Goal: Task Accomplishment & Management: Manage account settings

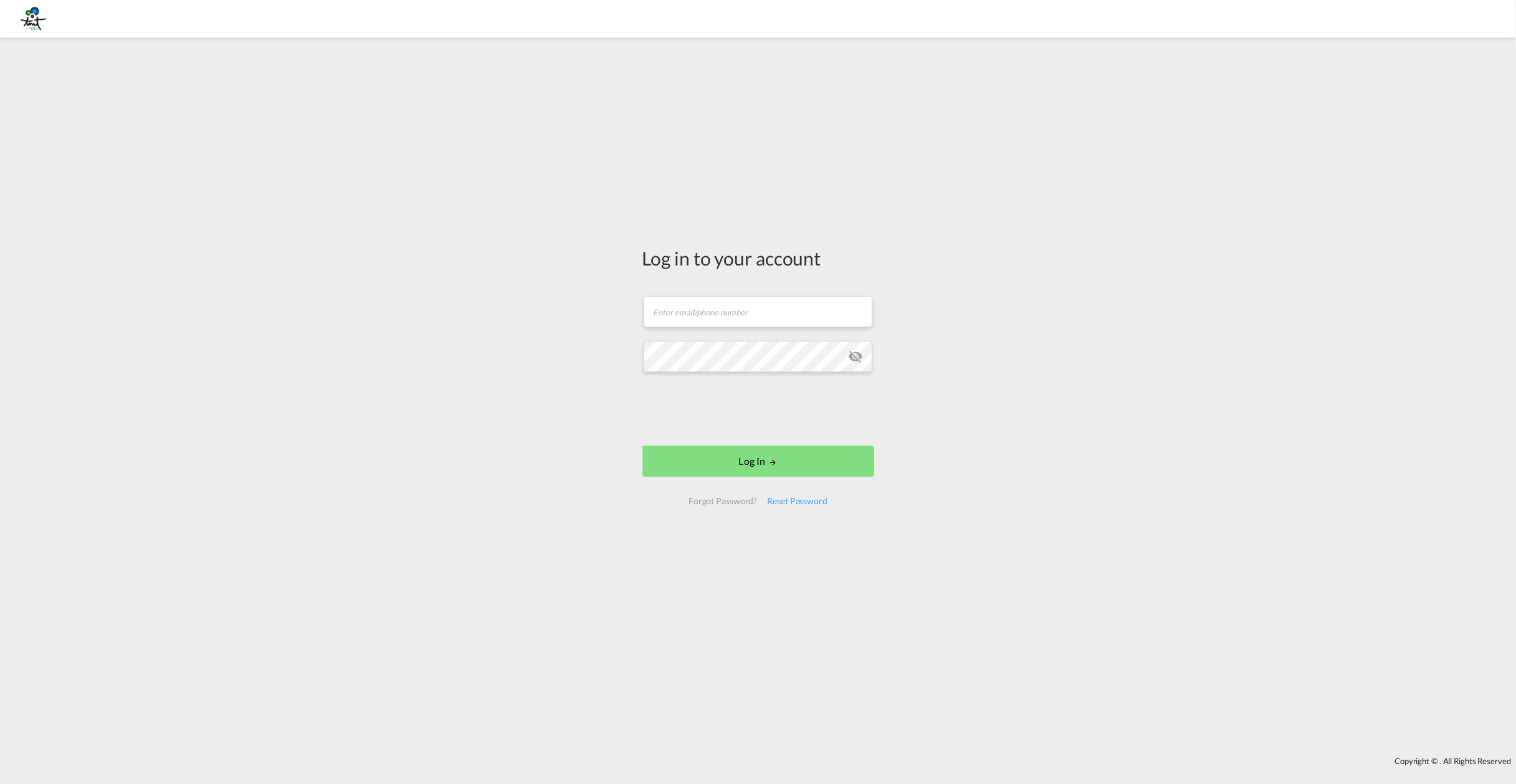
drag, startPoint x: 1405, startPoint y: 24, endPoint x: 337, endPoint y: 225, distance: 1086.7
click at [337, 225] on div "Log in to your account Email field is required Password field is required Log I…" at bounding box center [758, 397] width 1516 height 706
click at [691, 323] on input "text" at bounding box center [757, 311] width 228 height 31
click at [678, 309] on input "text" at bounding box center [757, 311] width 228 height 31
type input "[EMAIL_ADDRESS][DOMAIN_NAME]"
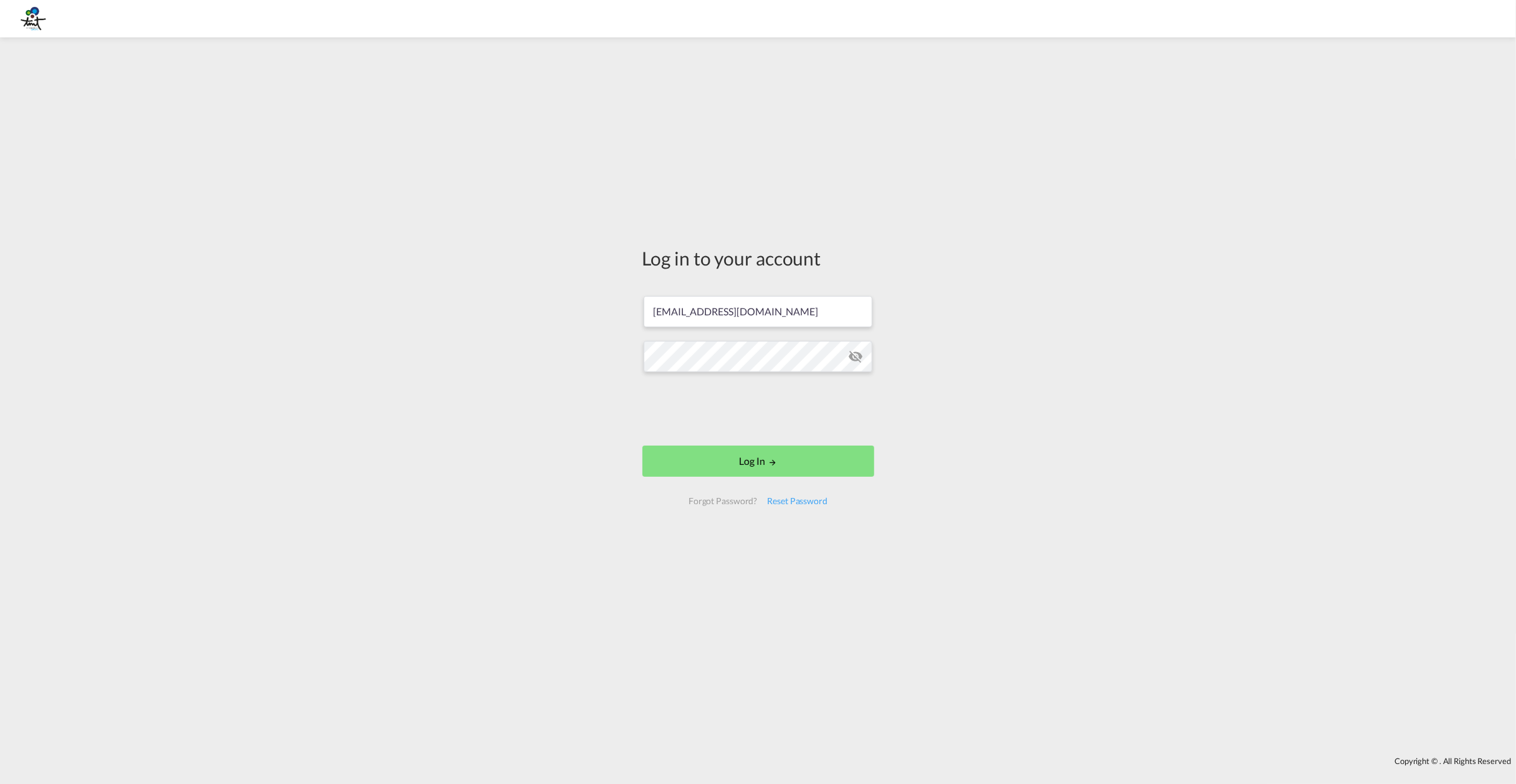
click at [504, 485] on div "Log in to your account [EMAIL_ADDRESS][DOMAIN_NAME] Password field is required …" at bounding box center [758, 397] width 1516 height 706
click at [751, 468] on button "Log In" at bounding box center [759, 466] width 232 height 31
click at [796, 534] on div "Log in to your account [EMAIL_ADDRESS][DOMAIN_NAME] Password field is required …" at bounding box center [758, 381] width 250 height 674
click at [803, 504] on div "Reset Password" at bounding box center [797, 506] width 71 height 23
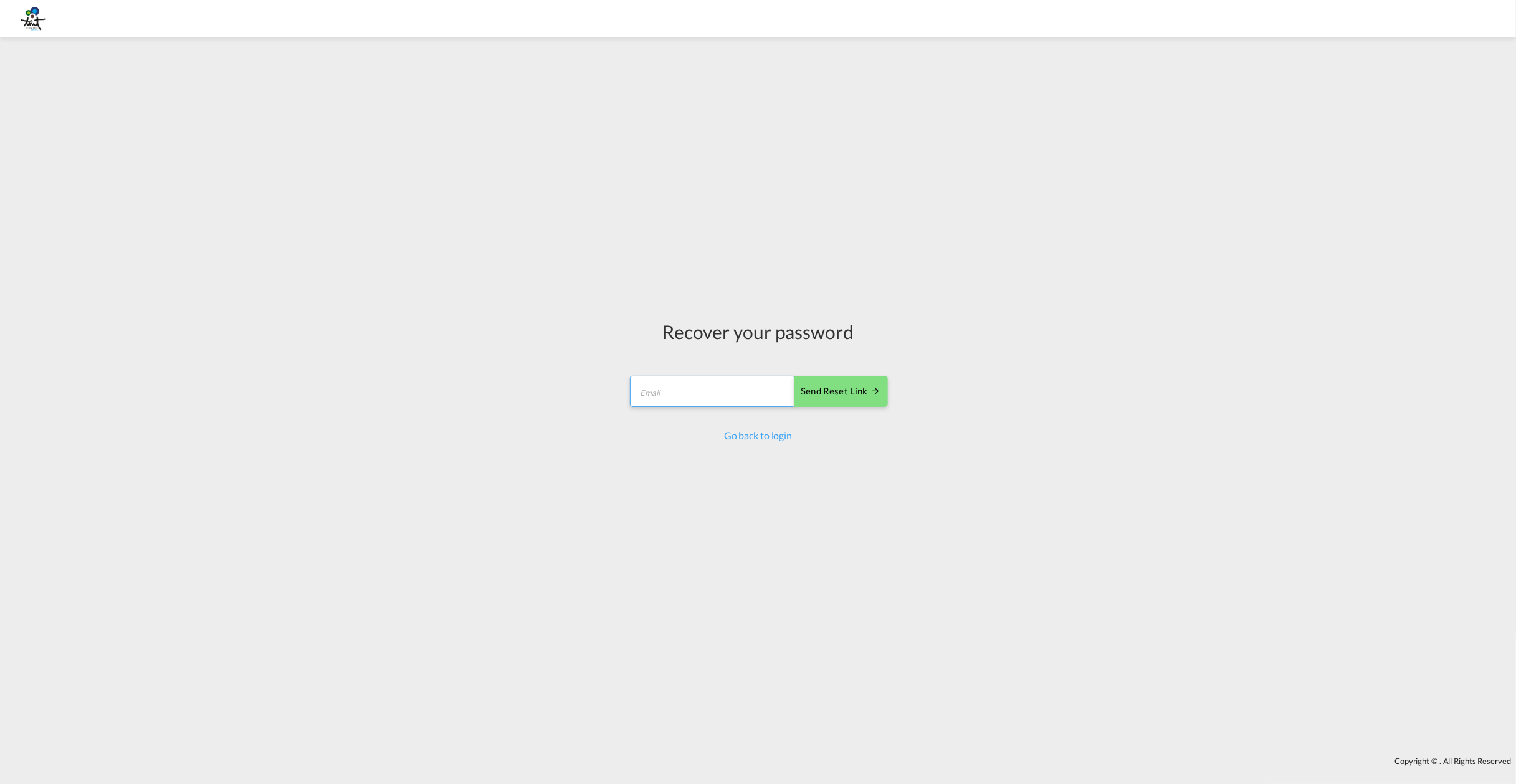
click at [720, 399] on input "email" at bounding box center [712, 391] width 165 height 31
type input "[EMAIL_ADDRESS][DOMAIN_NAME]"
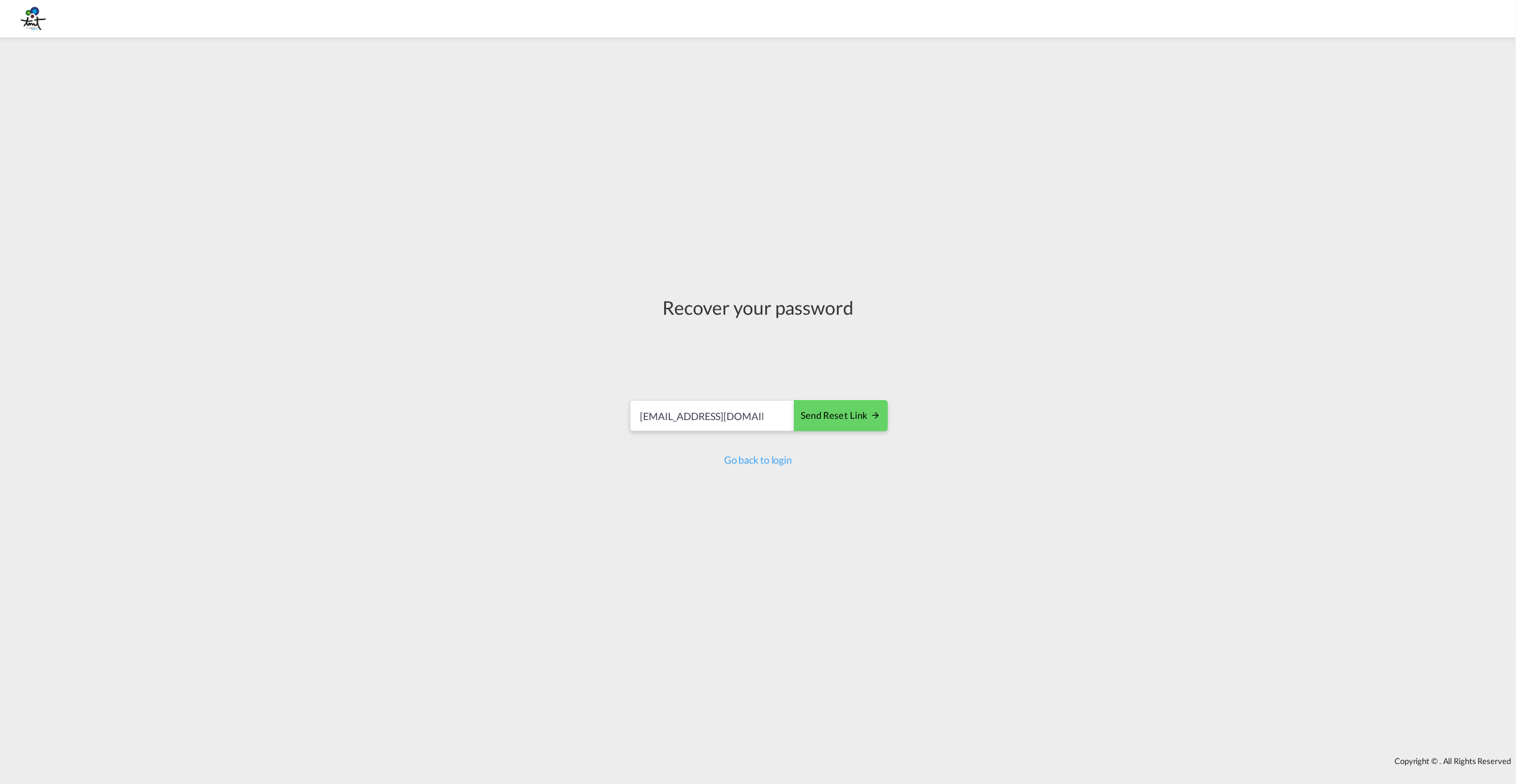
click at [813, 400] on button "Send reset link" at bounding box center [840, 415] width 93 height 31
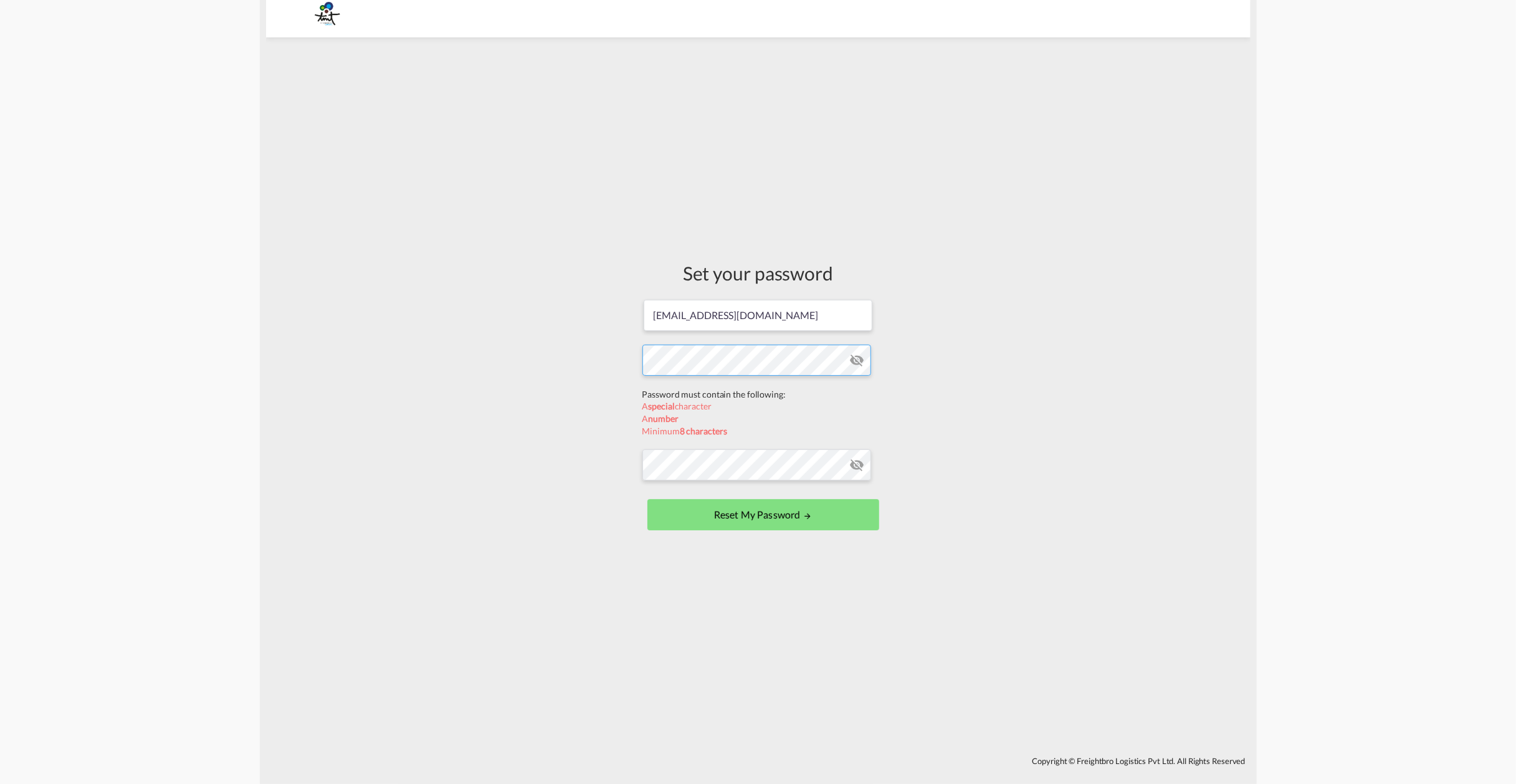
click at [734, 392] on form "cramirez@group-tmtusa.com Password must contain the following: A special charac…" at bounding box center [759, 416] width 232 height 235
click at [704, 473] on form "cramirez@group-tmtusa.com Password must contain the following: A special charac…" at bounding box center [759, 416] width 232 height 235
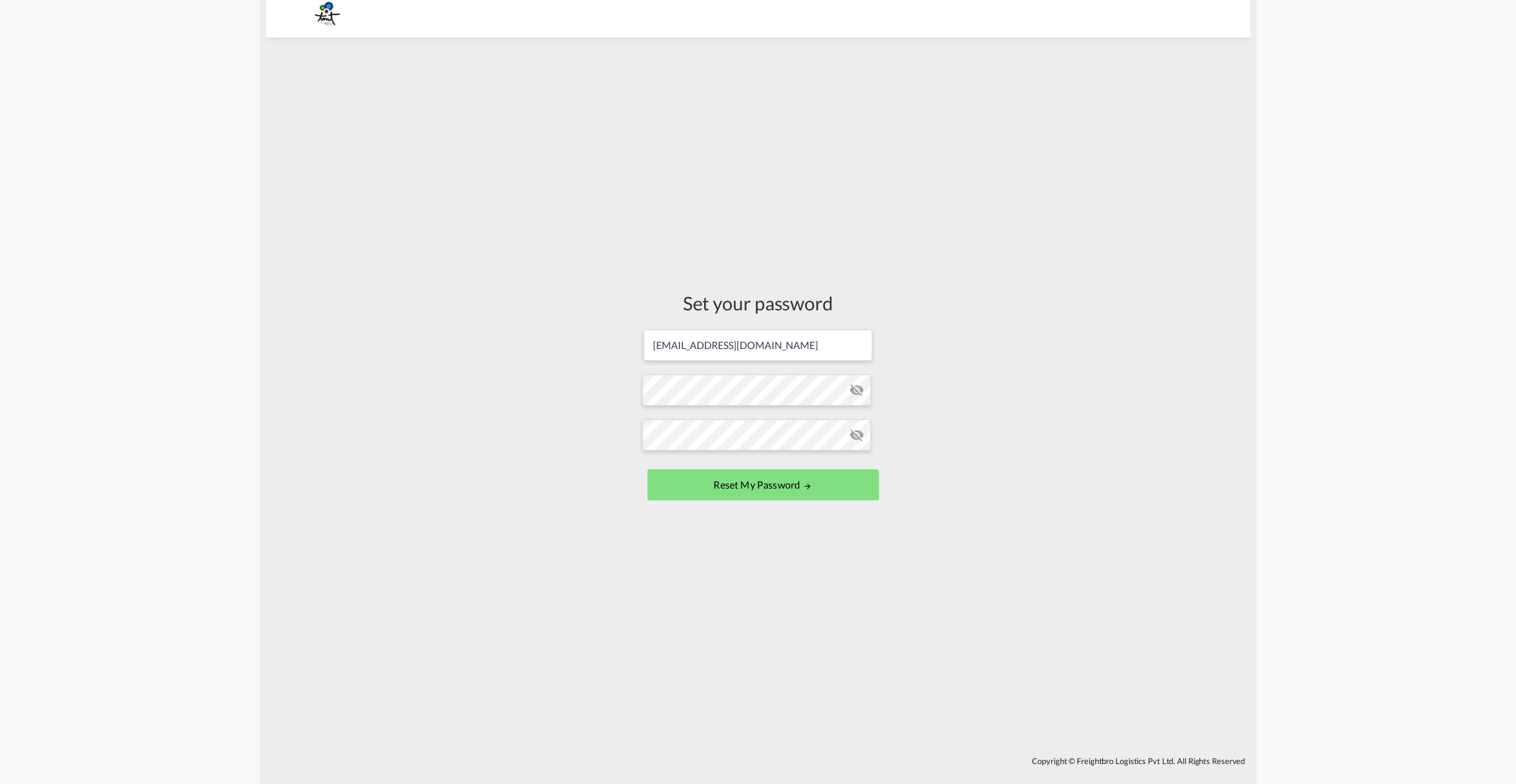
click at [853, 392] on md-icon "icon-eye-off" at bounding box center [857, 390] width 15 height 15
click at [794, 479] on button "Reset my password" at bounding box center [763, 484] width 232 height 31
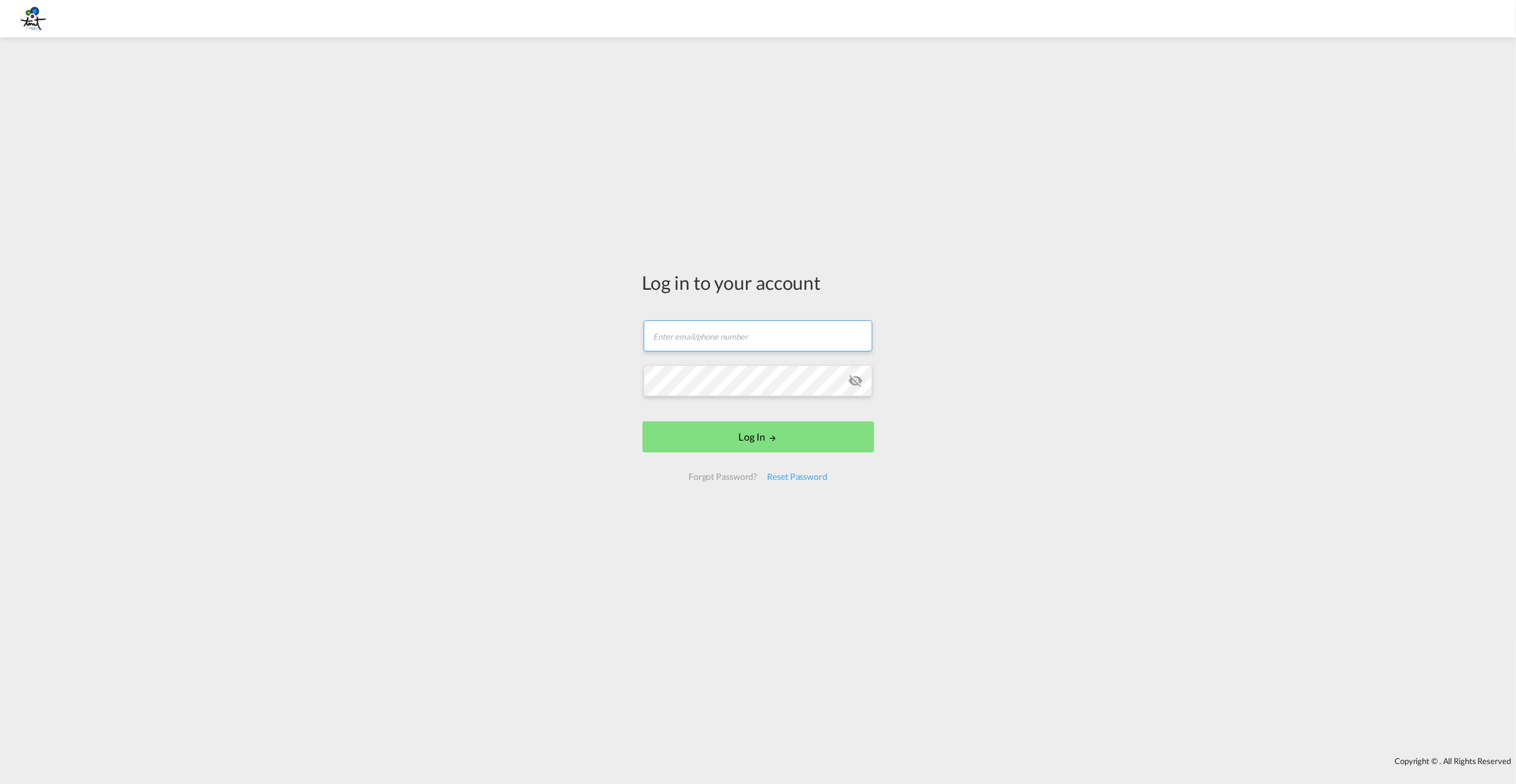
type input "[EMAIL_ADDRESS][DOMAIN_NAME]"
click at [728, 436] on button "Log In" at bounding box center [759, 436] width 232 height 31
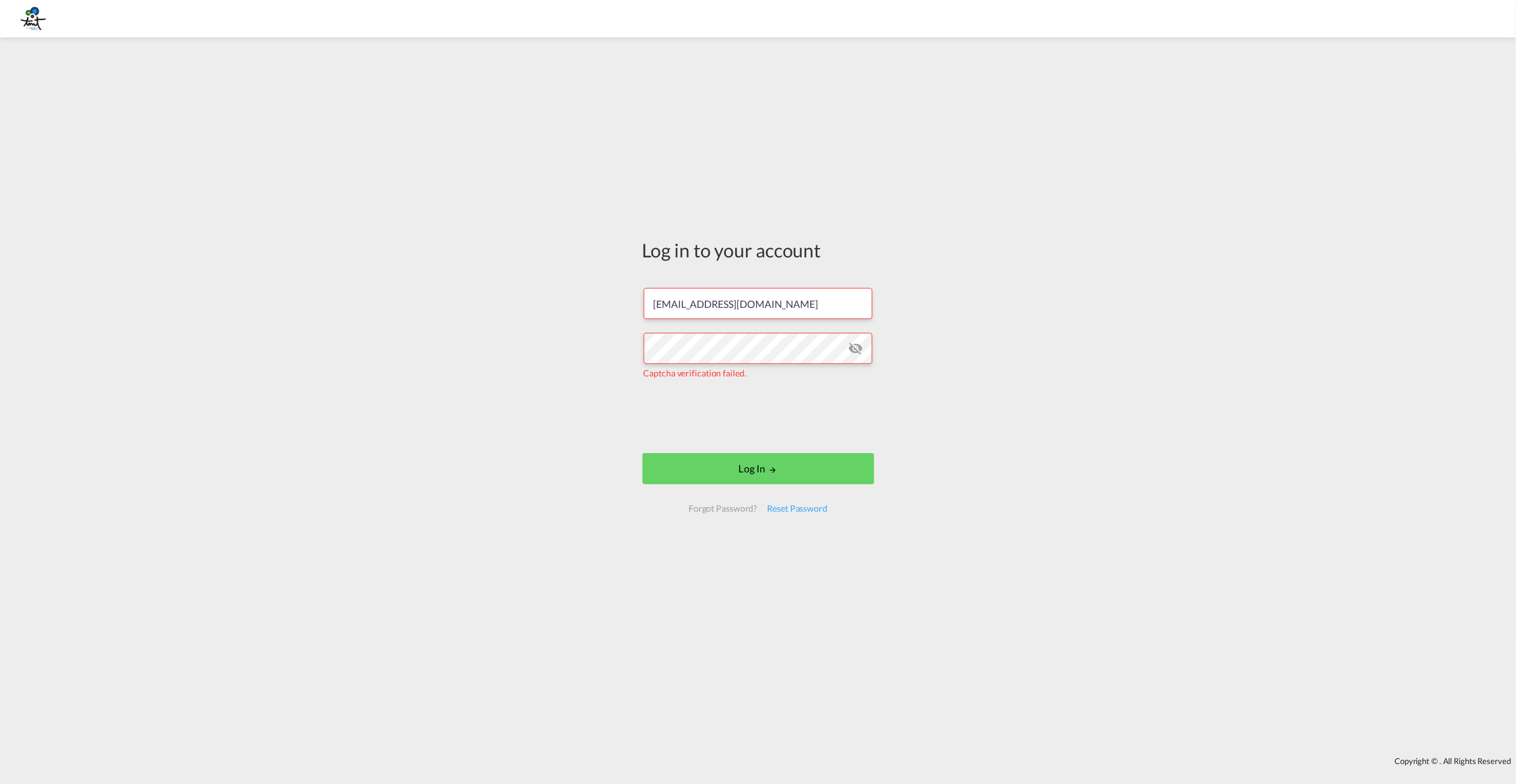
click at [744, 472] on button "Log In" at bounding box center [759, 468] width 232 height 31
